Goal: Task Accomplishment & Management: Use online tool/utility

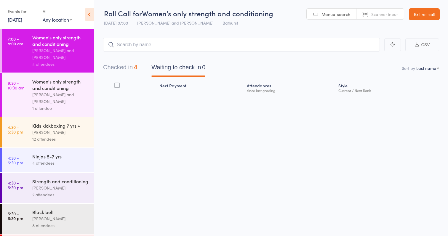
click at [56, 90] on div "Women's only strength and conditioning" at bounding box center [60, 84] width 57 height 13
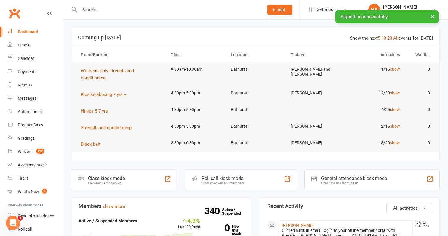
click at [129, 71] on span "Women's only strength and conditioning" at bounding box center [107, 74] width 53 height 12
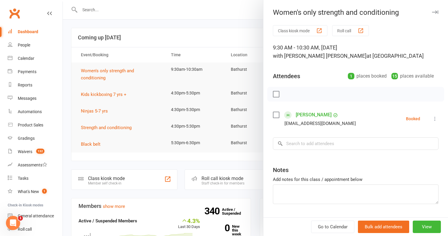
click at [357, 32] on button "Roll call" at bounding box center [351, 30] width 37 height 11
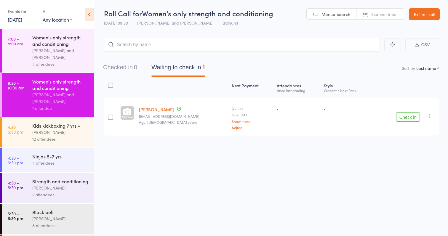
click at [407, 115] on button "Check in" at bounding box center [409, 116] width 24 height 9
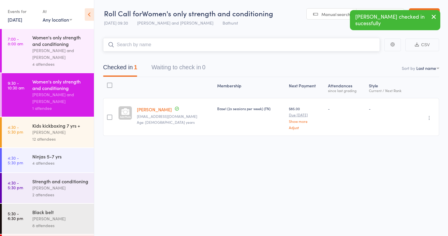
click at [167, 48] on input "search" at bounding box center [241, 45] width 277 height 14
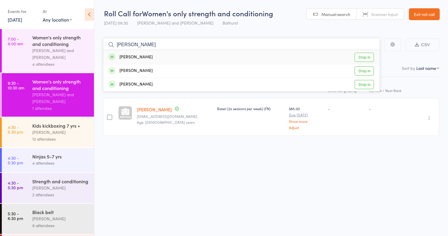
type input "[PERSON_NAME]"
click at [361, 59] on link "Drop in" at bounding box center [364, 57] width 19 height 9
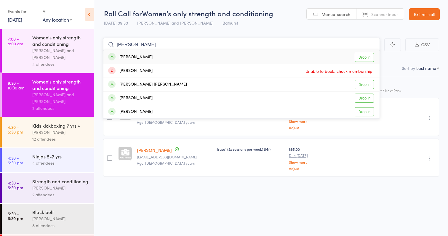
type input "[PERSON_NAME]"
drag, startPoint x: 188, startPoint y: 35, endPoint x: 362, endPoint y: 56, distance: 174.8
click at [362, 56] on link "Drop in" at bounding box center [364, 57] width 19 height 9
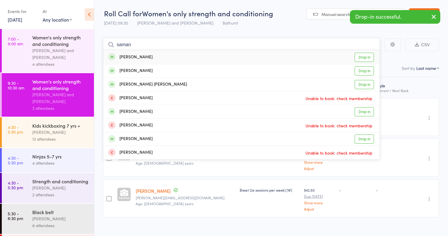
type input "saman"
click at [361, 56] on link "Drop in" at bounding box center [364, 57] width 19 height 9
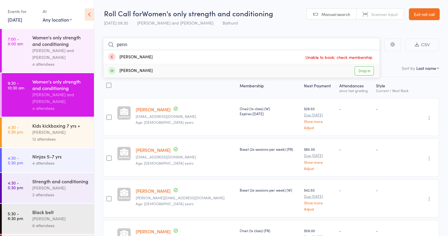
type input "penn"
click at [364, 72] on link "Drop in" at bounding box center [364, 70] width 19 height 9
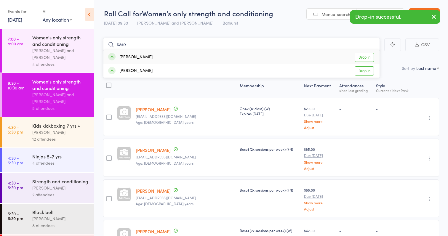
type input "kare"
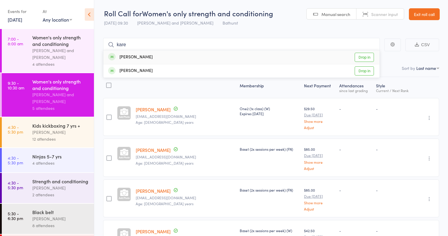
click at [367, 56] on link "Drop in" at bounding box center [364, 57] width 19 height 9
